Goal: Information Seeking & Learning: Learn about a topic

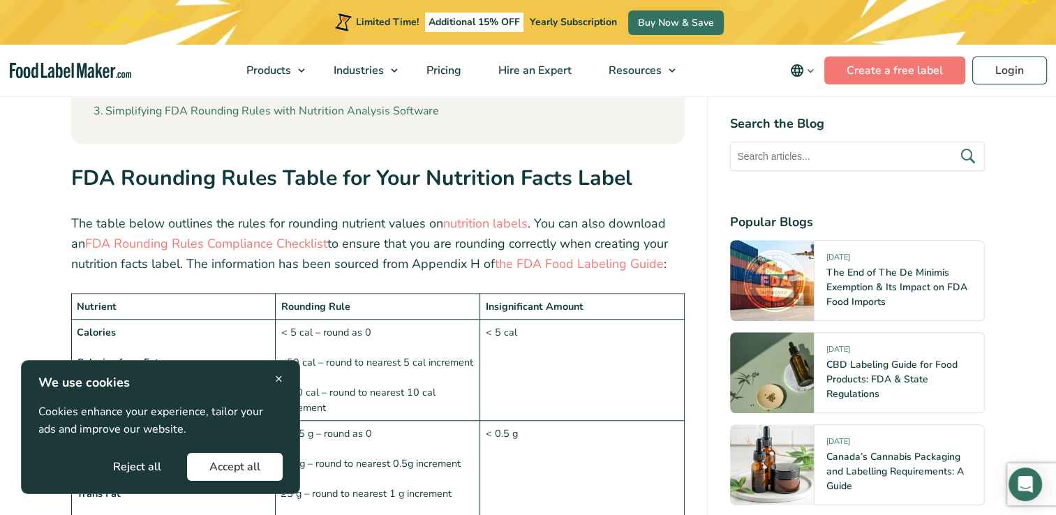
scroll to position [978, 0]
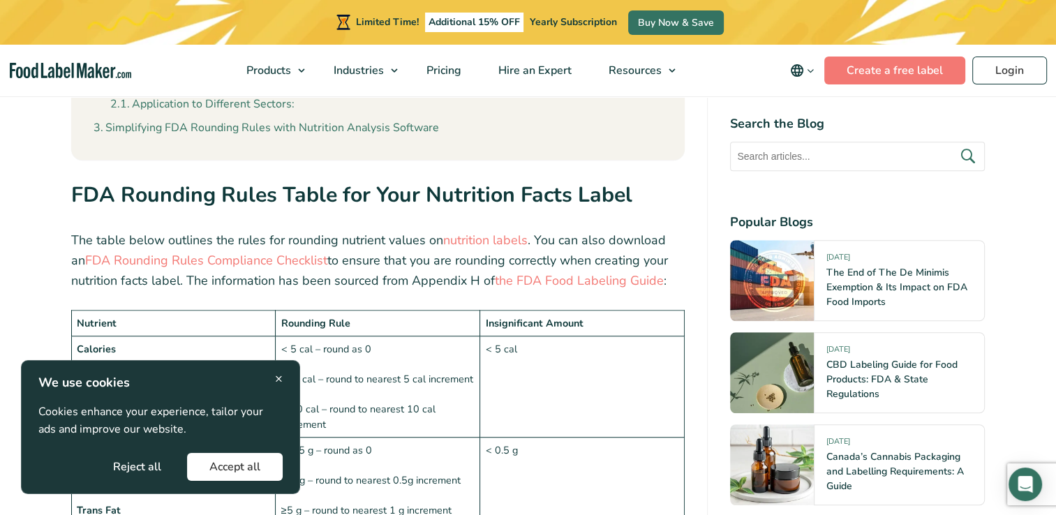
click at [275, 378] on span "×" at bounding box center [279, 378] width 8 height 19
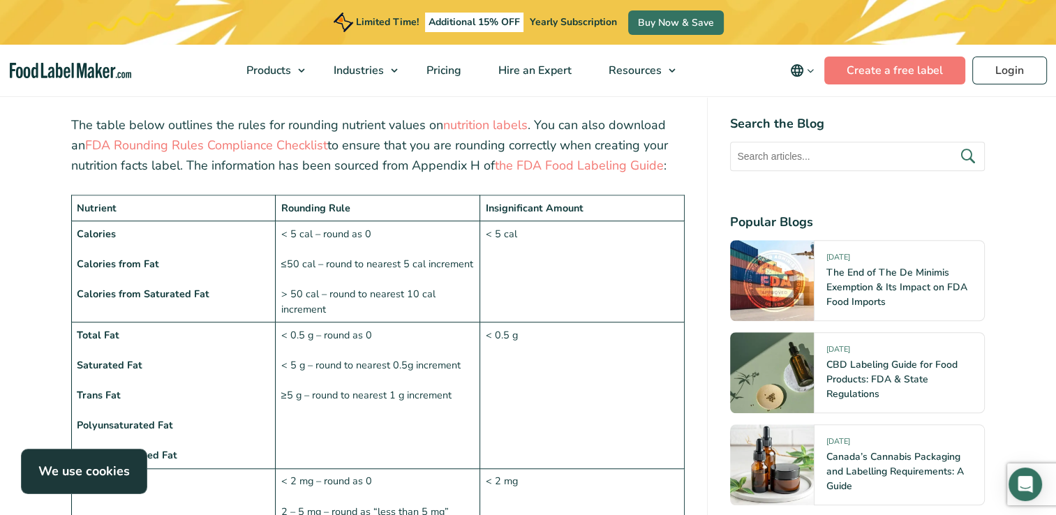
scroll to position [1117, 0]
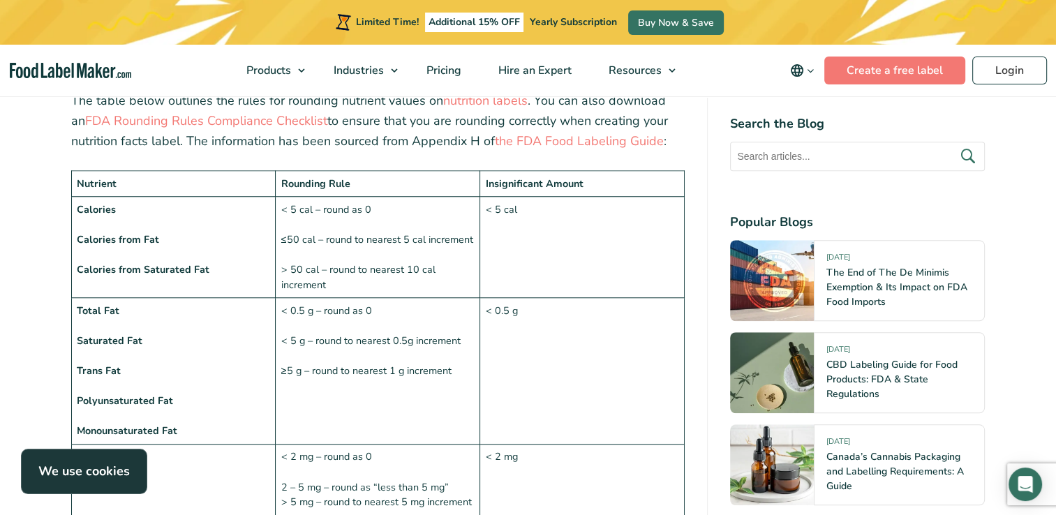
click at [522, 355] on td "< 0.5 g" at bounding box center [582, 371] width 205 height 147
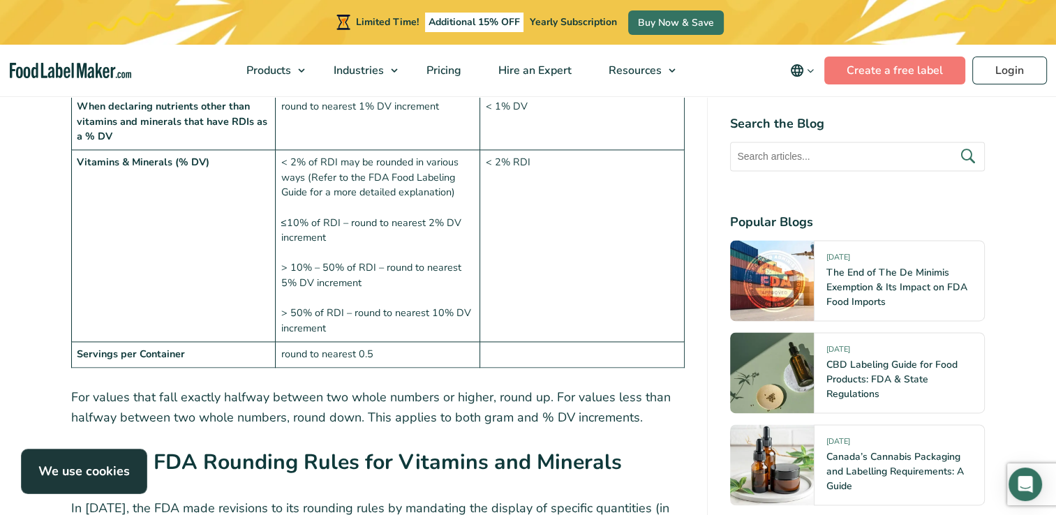
scroll to position [1885, 0]
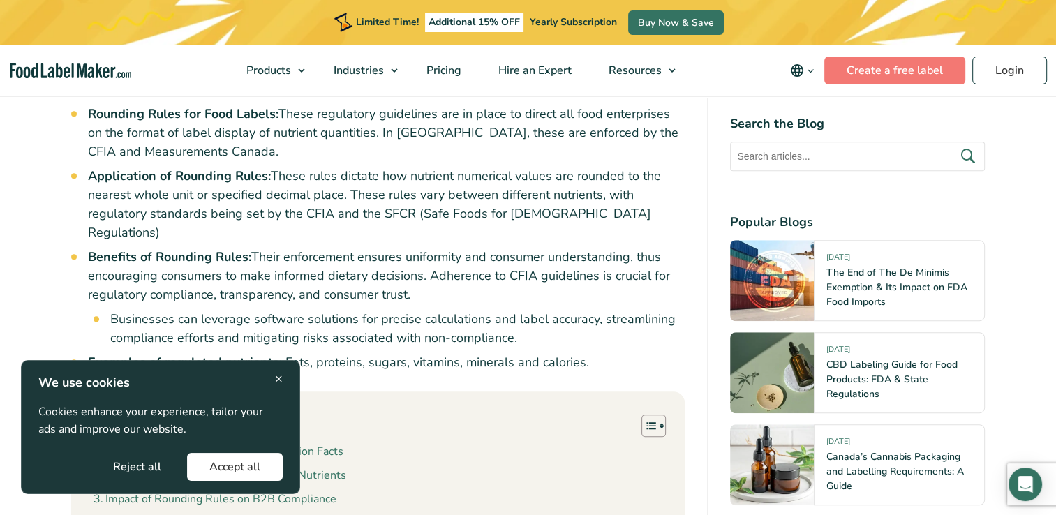
scroll to position [1047, 0]
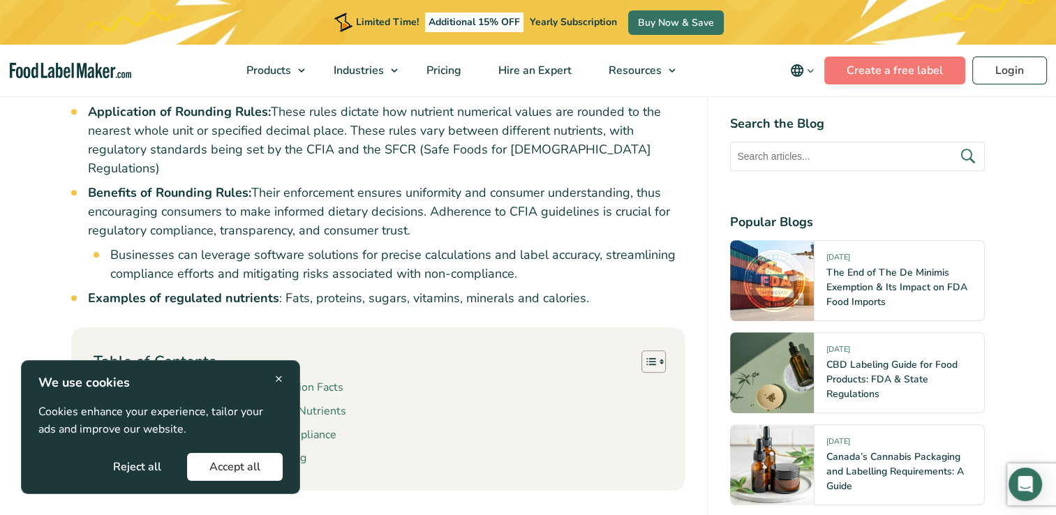
click at [272, 386] on div "× We use cookies Cookies enhance your experience, tailor your ads and improve o…" at bounding box center [160, 428] width 244 height 108
drag, startPoint x: 275, startPoint y: 381, endPoint x: 288, endPoint y: 361, distance: 23.2
click at [276, 381] on span "×" at bounding box center [279, 378] width 8 height 19
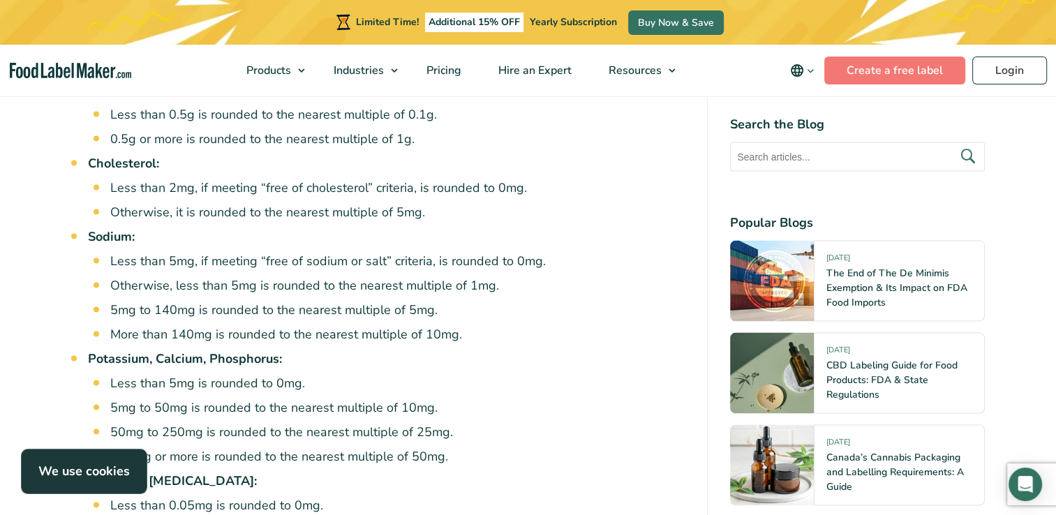
scroll to position [2723, 0]
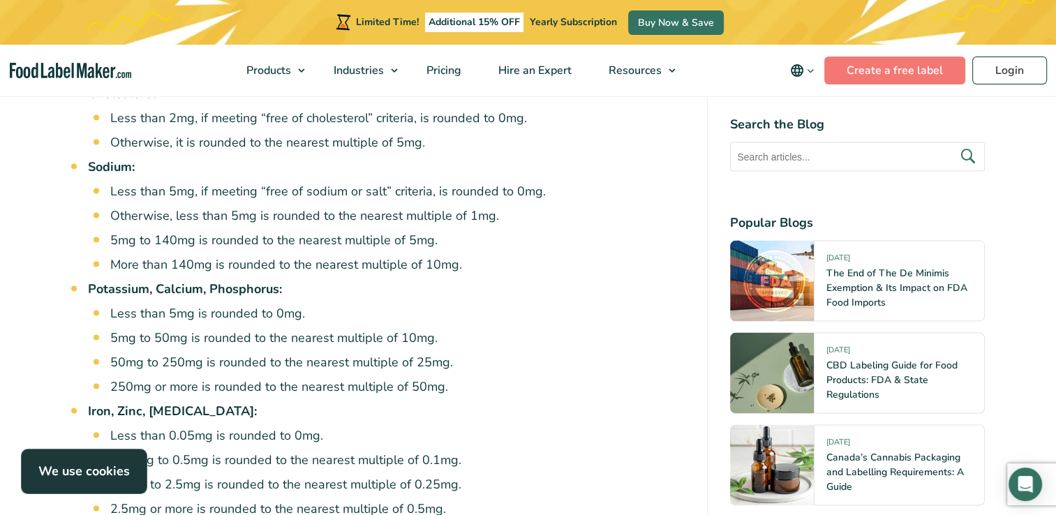
click at [486, 329] on li "5mg to 50mg is rounded to the nearest multiple of 10mg." at bounding box center [397, 338] width 575 height 19
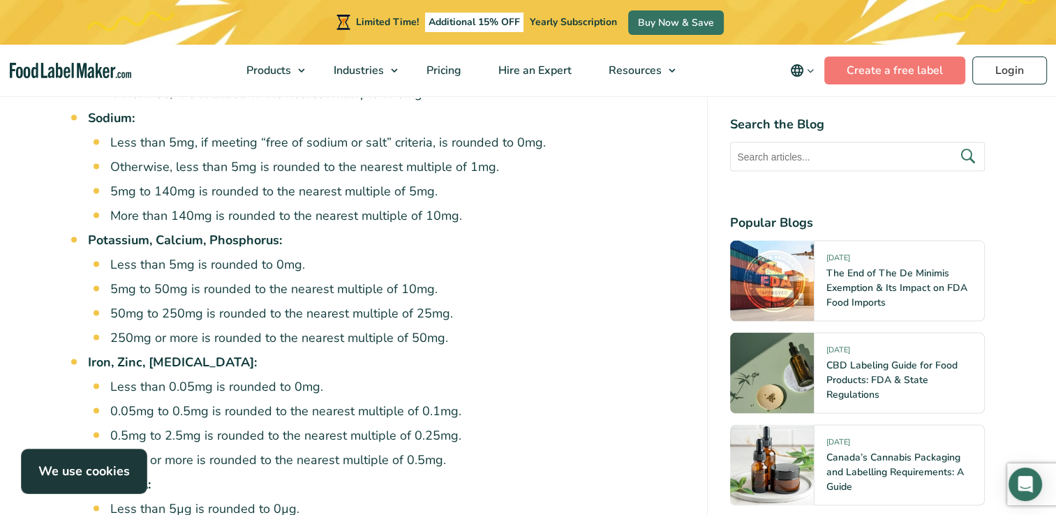
scroll to position [2863, 0]
